Goal: Task Accomplishment & Management: Manage account settings

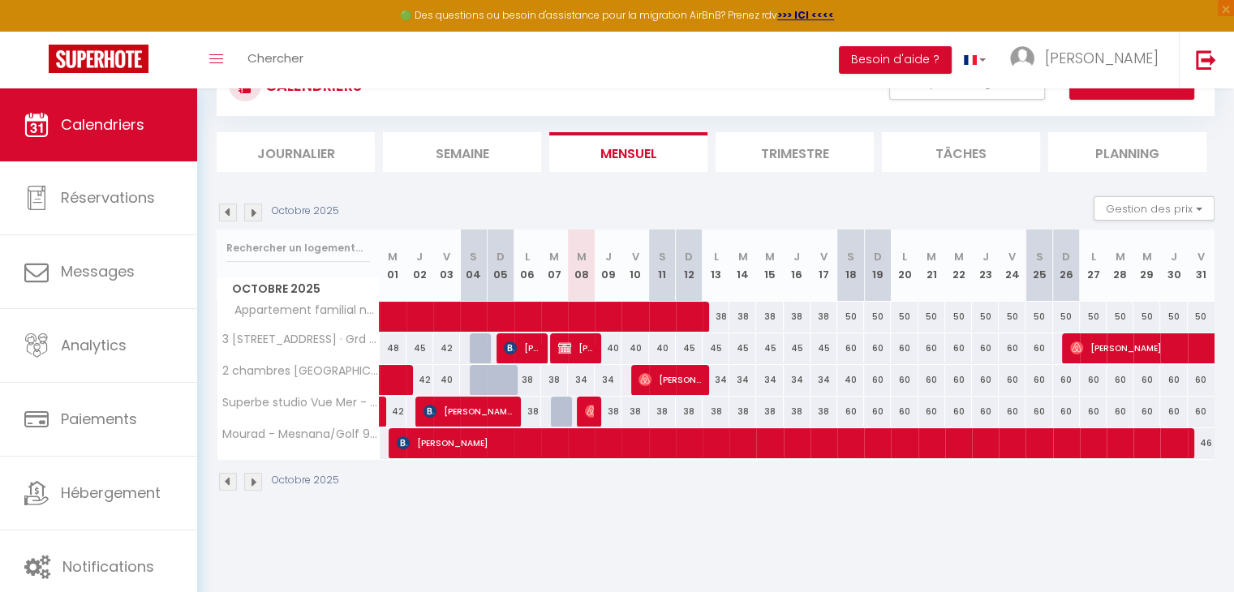
scroll to position [68, 0]
click at [250, 204] on img at bounding box center [253, 213] width 18 height 18
select select
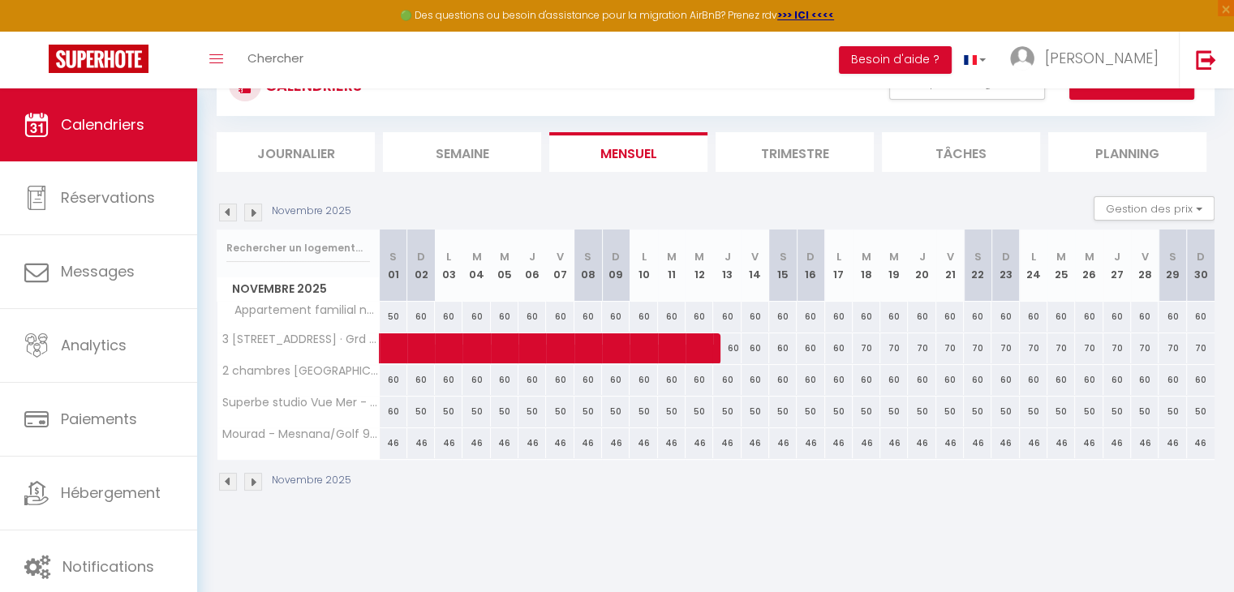
click at [393, 439] on div "46" at bounding box center [394, 443] width 28 height 30
type input "46"
select select "1"
type input "[DATE]"
type input "Dim 02 Novembre 2025"
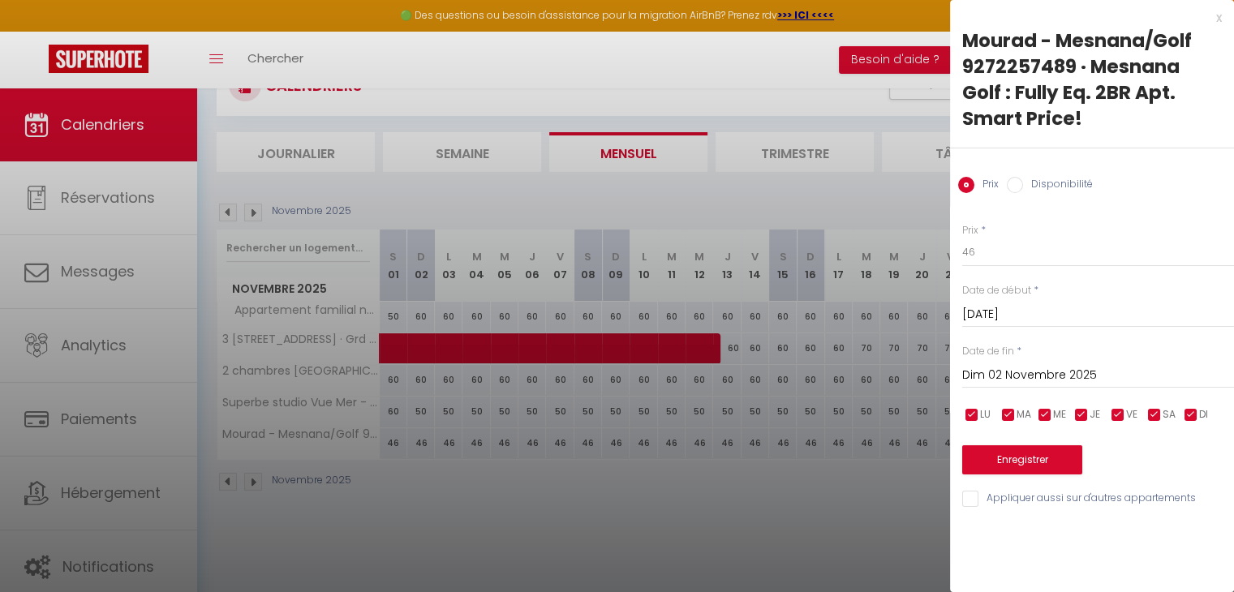
click at [1016, 188] on input "Disponibilité" at bounding box center [1014, 185] width 16 height 16
radio input "true"
radio input "false"
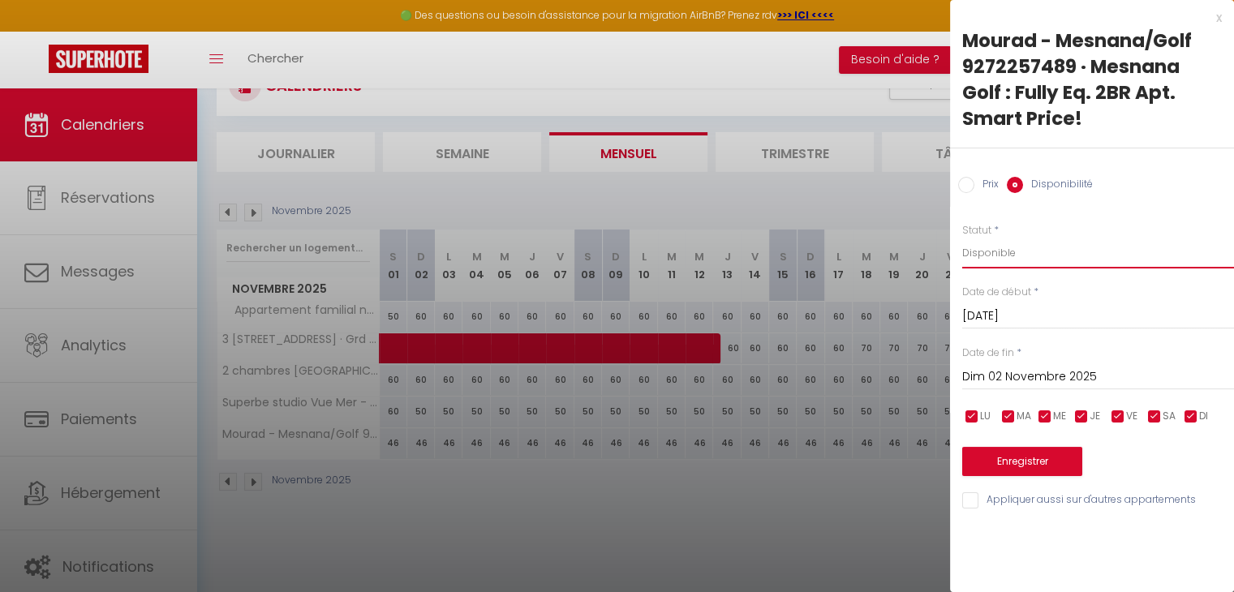
click at [986, 244] on select "Disponible Indisponible" at bounding box center [1098, 253] width 272 height 31
select select "0"
click at [962, 238] on select "Disponible Indisponible" at bounding box center [1098, 253] width 272 height 31
click at [1021, 309] on input "[DATE]" at bounding box center [1098, 316] width 272 height 21
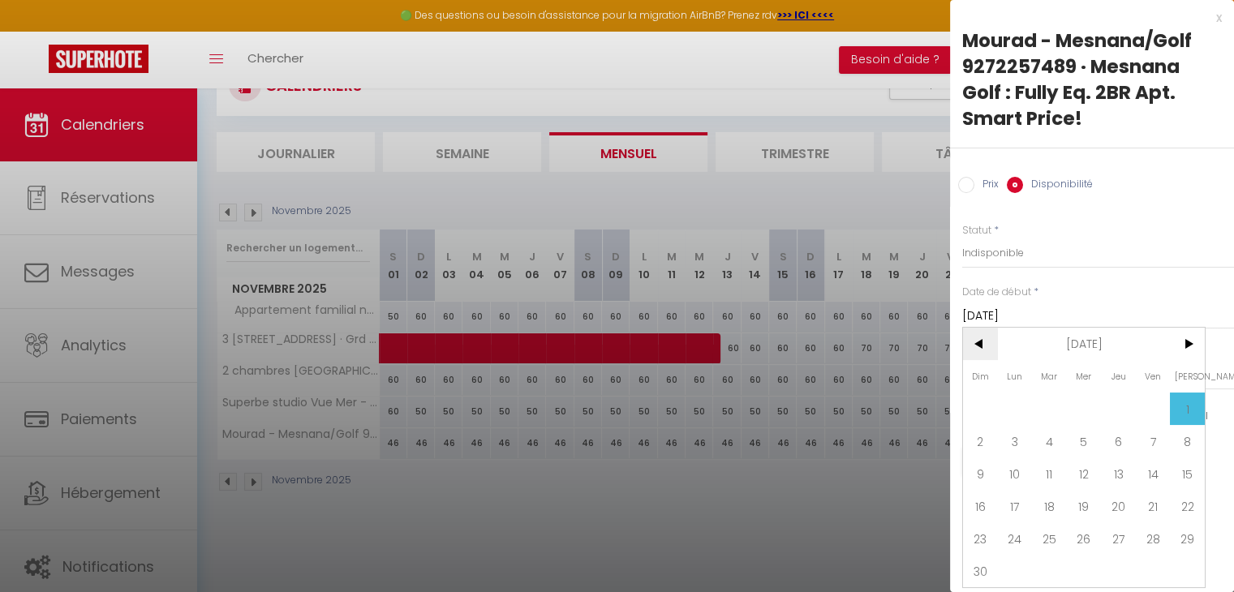
click at [977, 343] on span "<" at bounding box center [980, 344] width 35 height 32
click at [1122, 541] on span "30" at bounding box center [1118, 538] width 35 height 32
type input "Jeu 30 Octobre 2025"
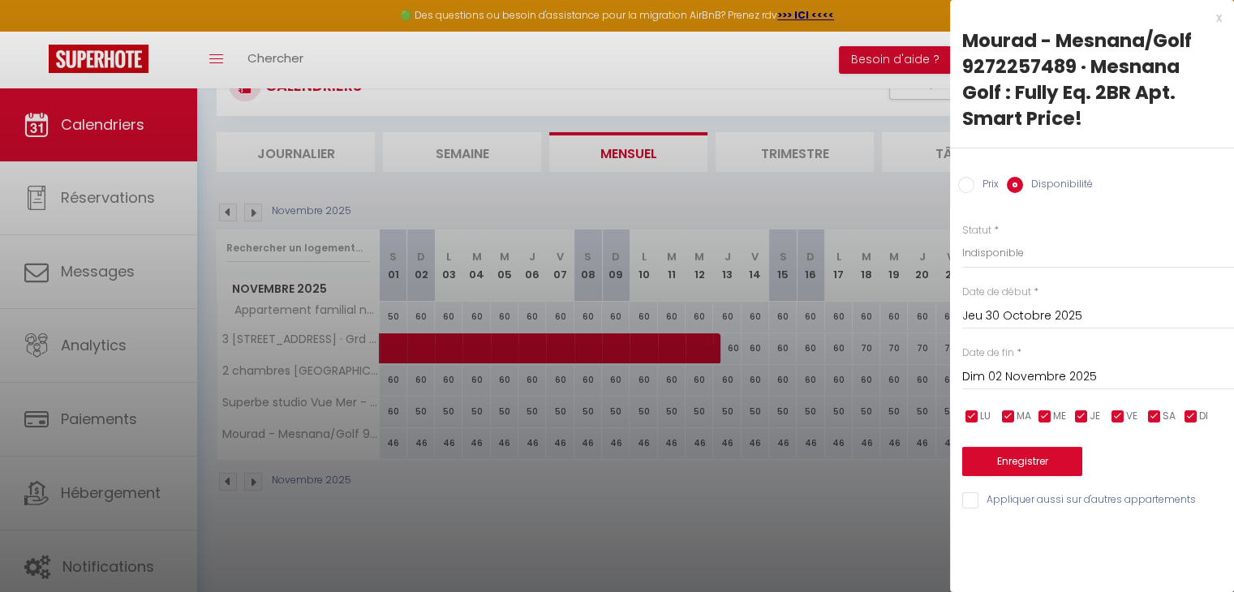
click at [1103, 381] on input "Dim 02 Novembre 2025" at bounding box center [1098, 377] width 272 height 21
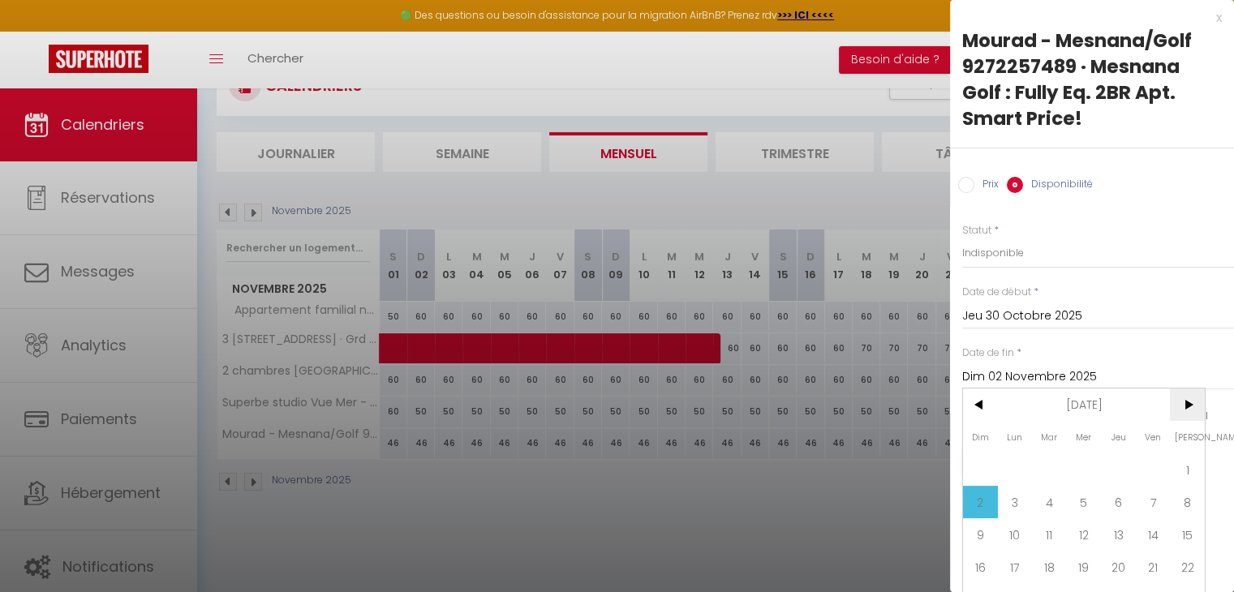
click at [1182, 391] on span ">" at bounding box center [1186, 404] width 35 height 32
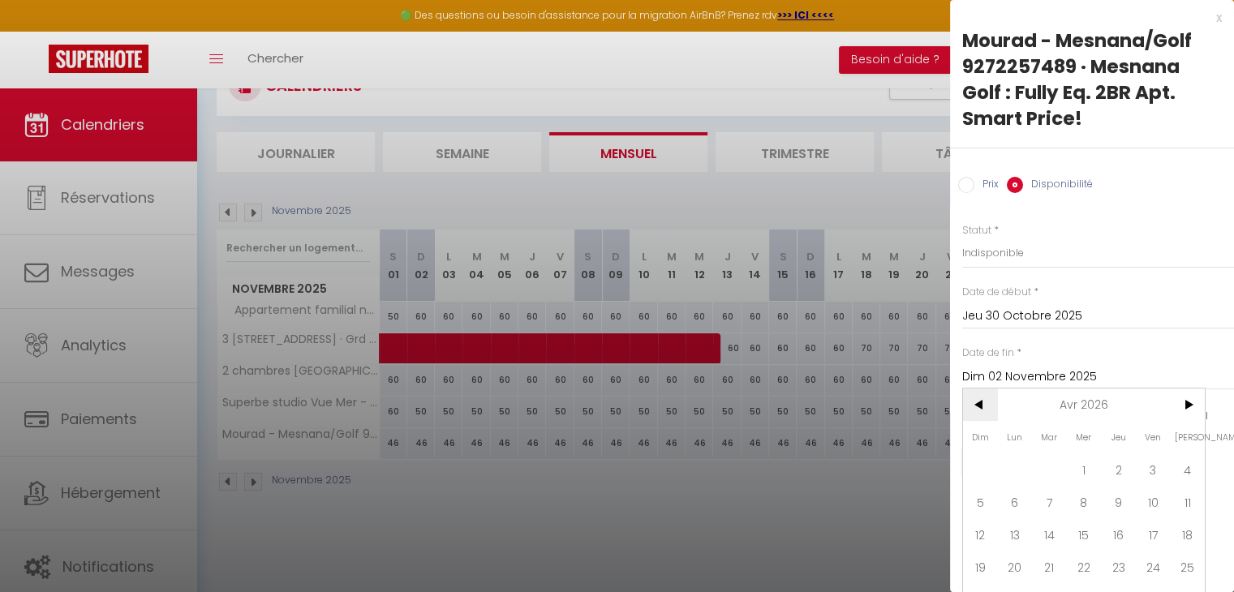
click at [968, 406] on span "<" at bounding box center [980, 404] width 35 height 32
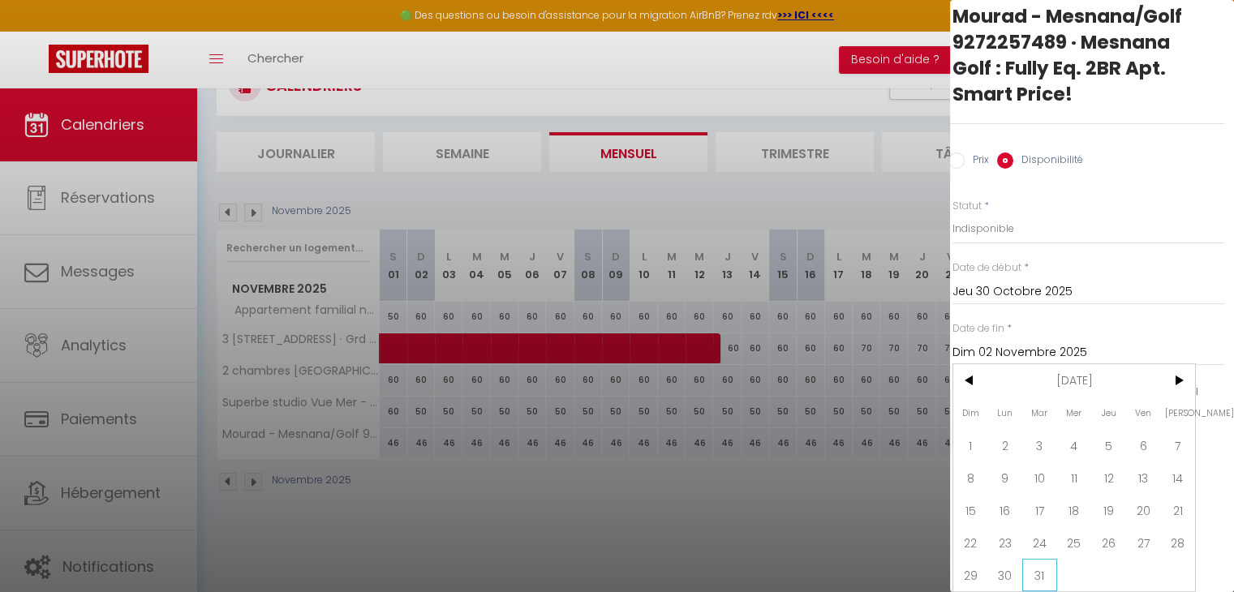
click at [1054, 560] on span "31" at bounding box center [1039, 575] width 35 height 32
type input "[DATE]"
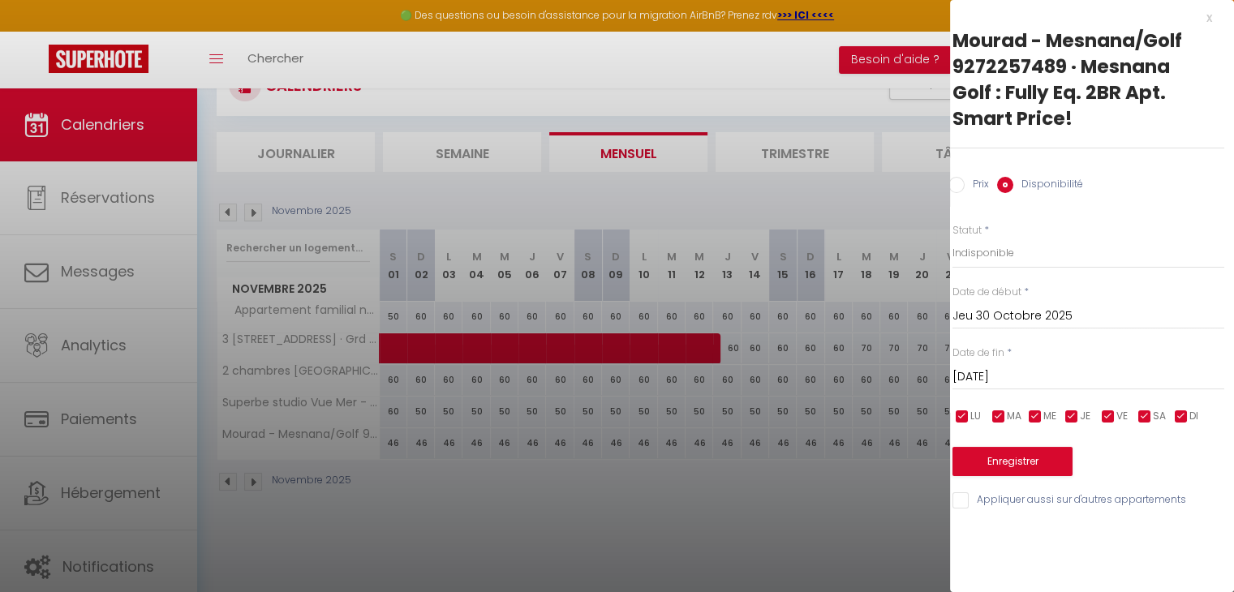
scroll to position [0, 10]
click at [1019, 459] on button "Enregistrer" at bounding box center [1012, 461] width 120 height 29
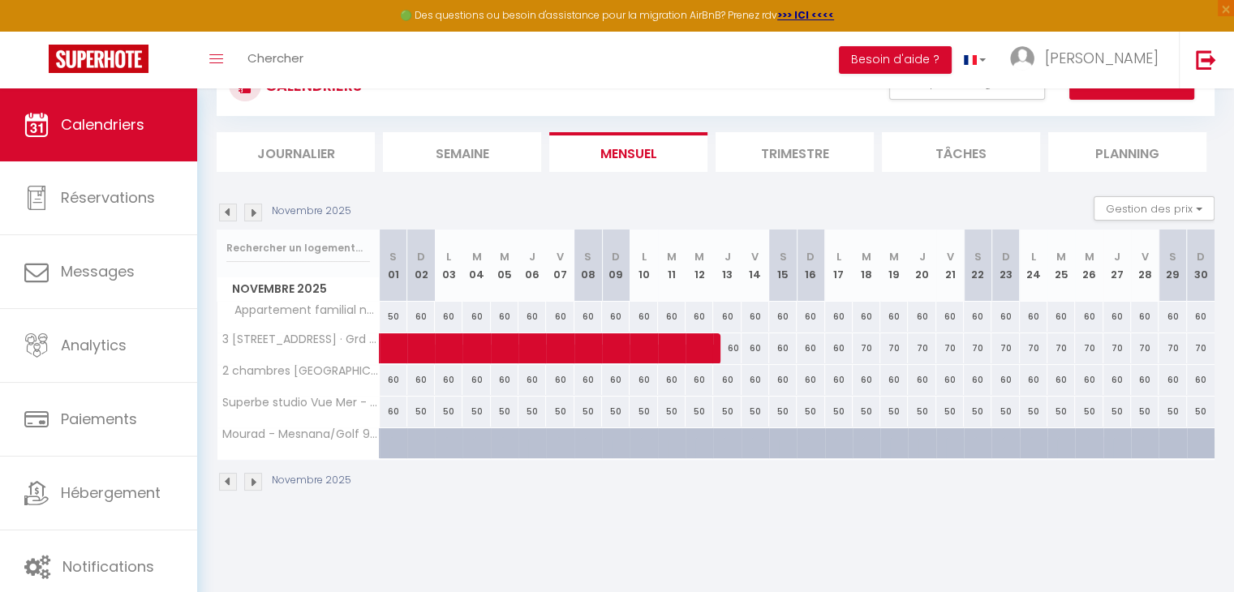
click at [234, 208] on img at bounding box center [228, 213] width 18 height 18
